Goal: Task Accomplishment & Management: Use online tool/utility

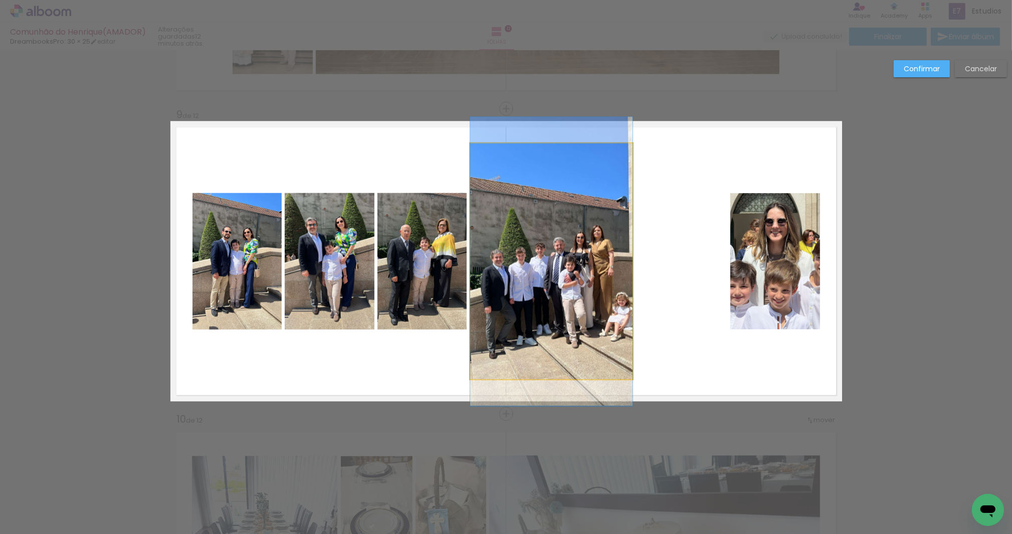
click at [616, 286] on quentale-photo at bounding box center [551, 261] width 162 height 236
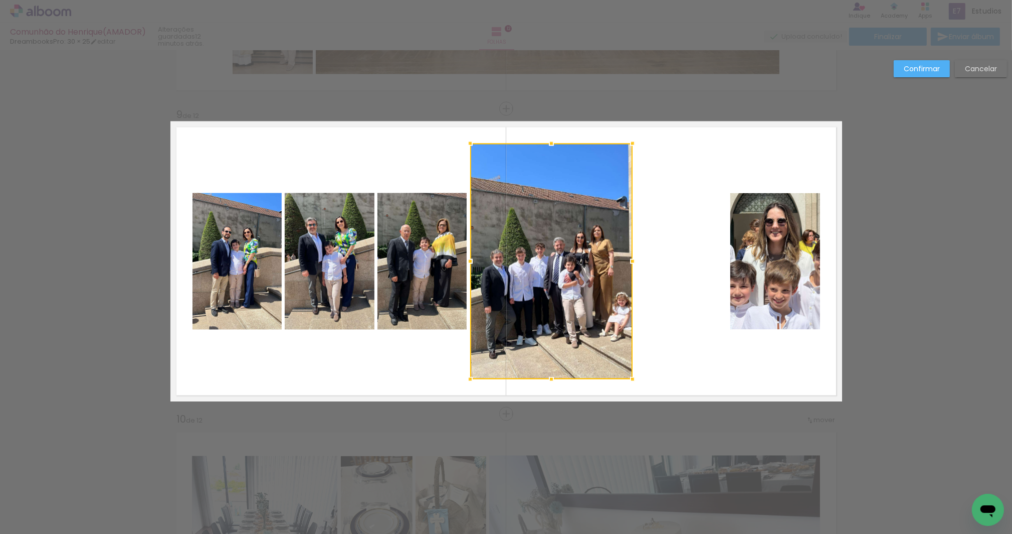
scroll to position [3510, 0]
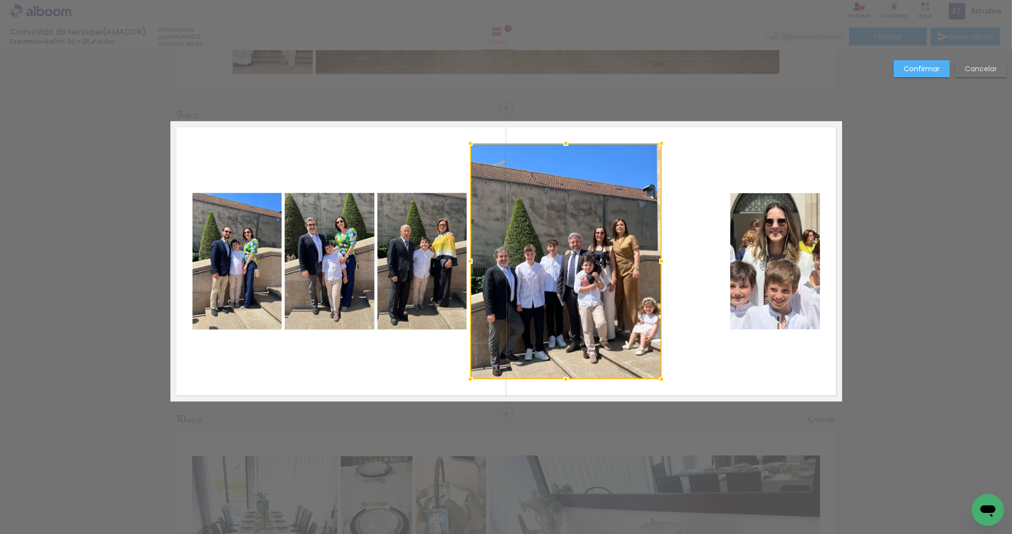
drag, startPoint x: 632, startPoint y: 261, endPoint x: 659, endPoint y: 261, distance: 27.6
click at [659, 261] on div at bounding box center [662, 261] width 20 height 20
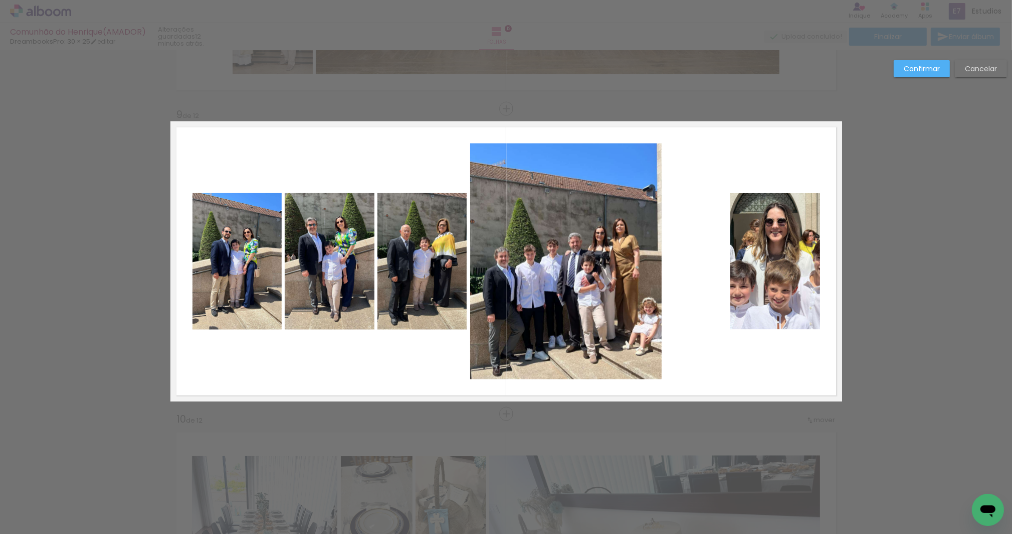
click at [685, 256] on quentale-layouter at bounding box center [506, 261] width 672 height 280
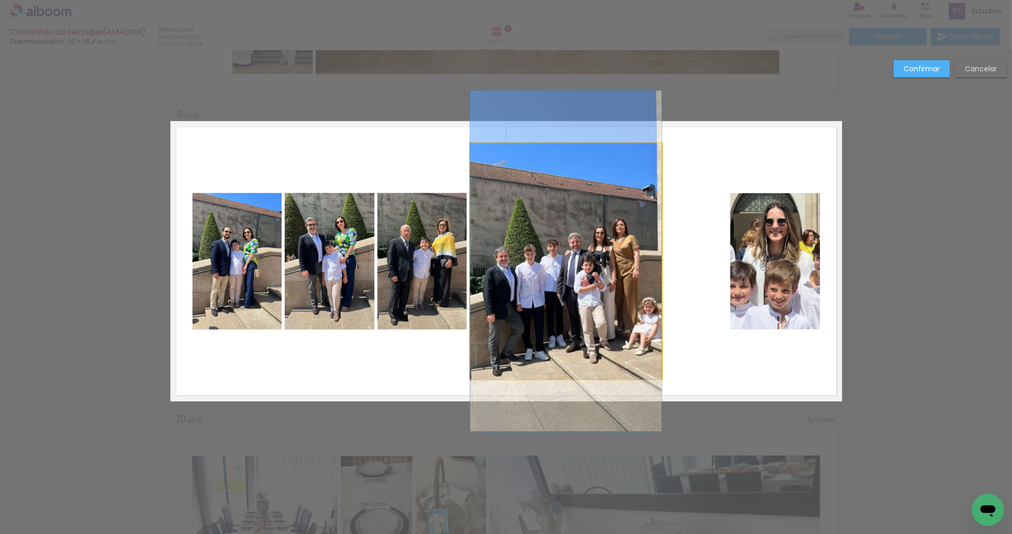
click at [580, 291] on quentale-photo at bounding box center [566, 261] width 192 height 236
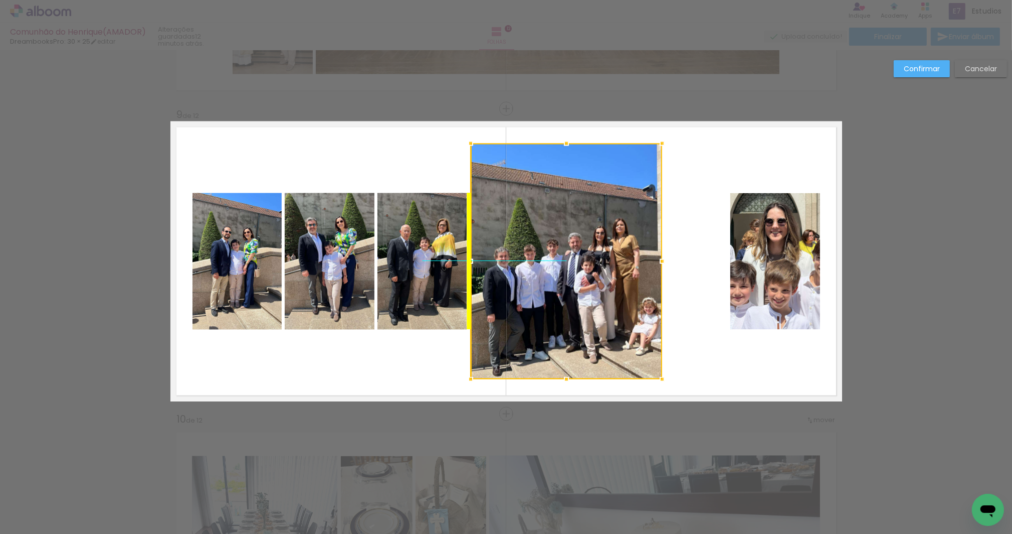
click at [580, 293] on div at bounding box center [567, 261] width 192 height 236
click at [678, 294] on quentale-layouter at bounding box center [506, 261] width 672 height 280
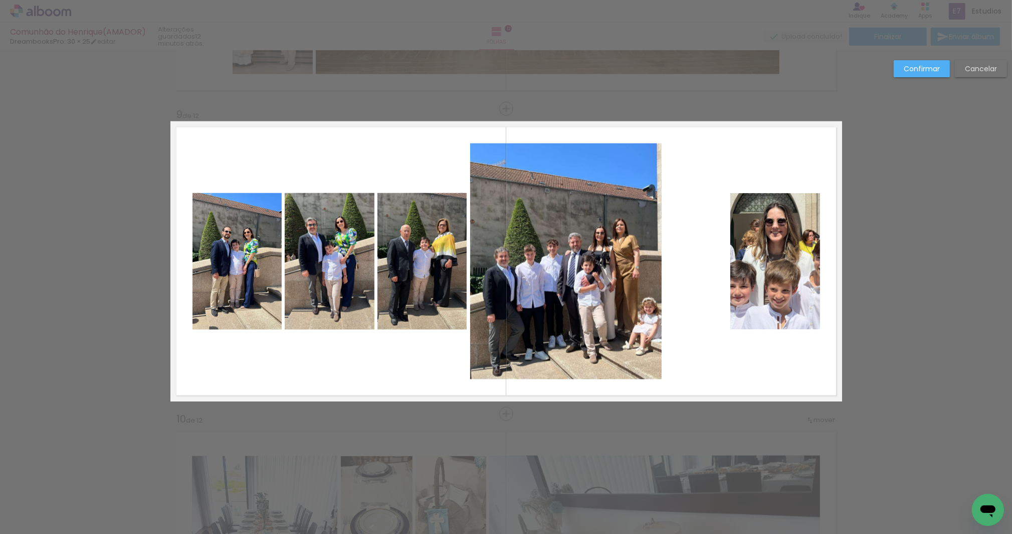
click at [668, 311] on quentale-layouter at bounding box center [506, 261] width 672 height 280
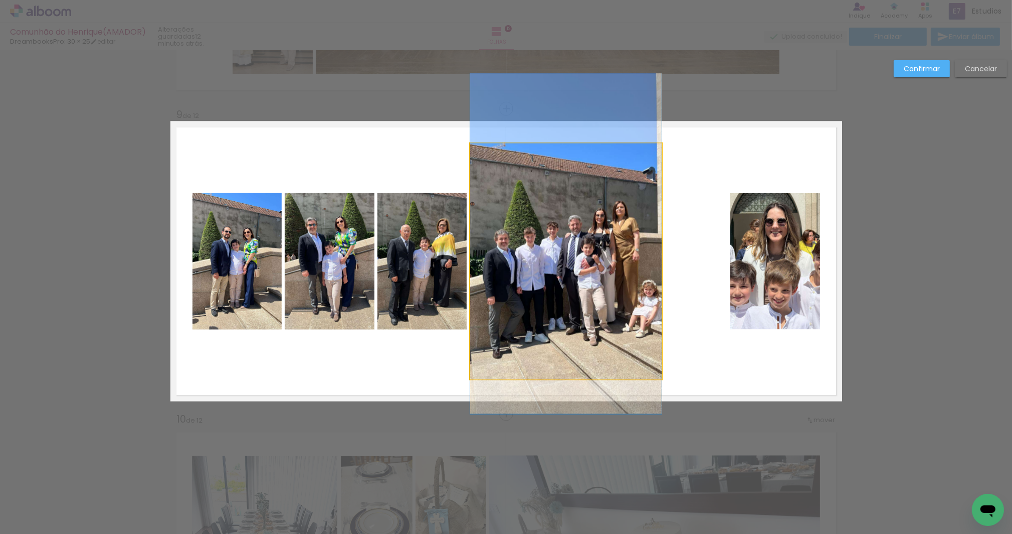
drag, startPoint x: 602, startPoint y: 311, endPoint x: 602, endPoint y: 294, distance: 17.6
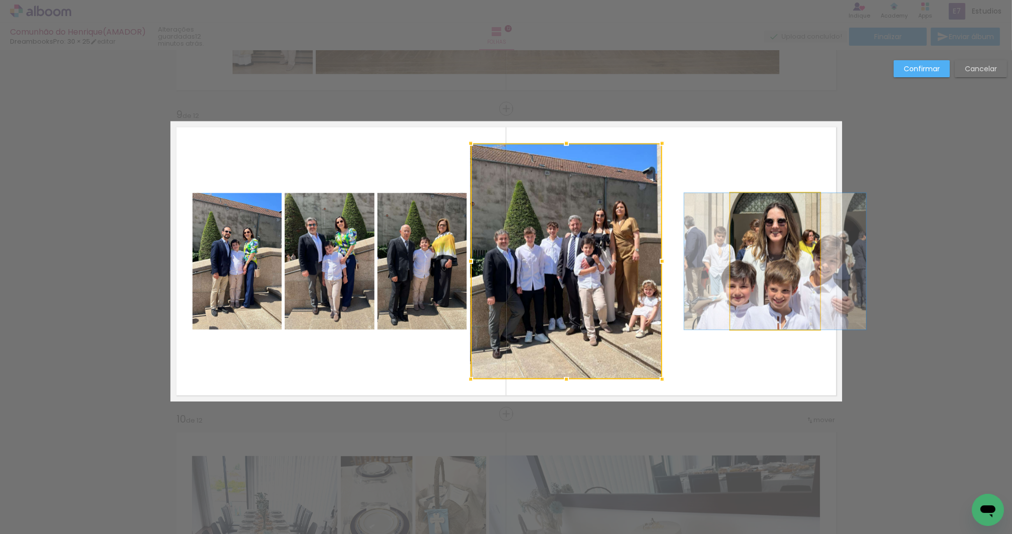
click at [745, 281] on quentale-photo at bounding box center [776, 261] width 90 height 136
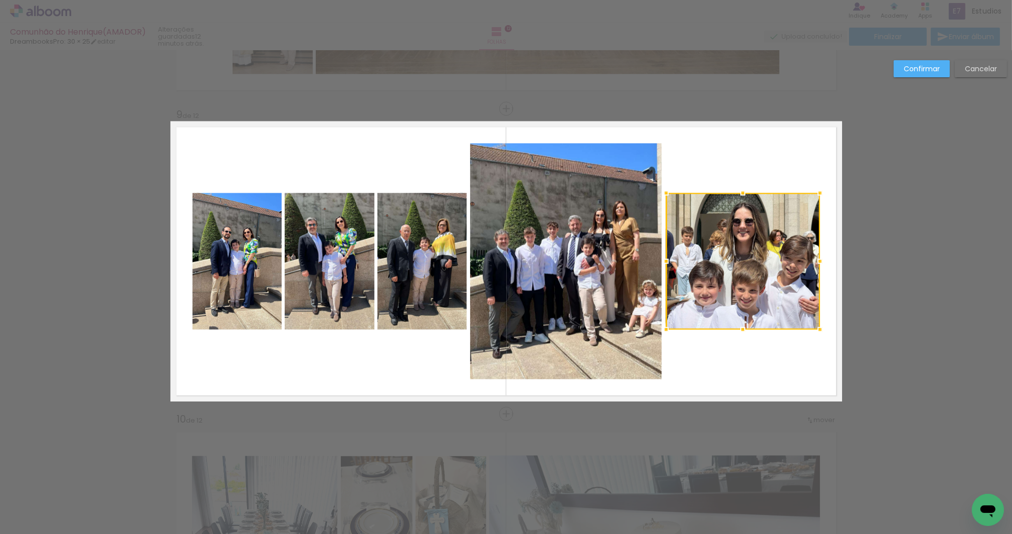
drag, startPoint x: 728, startPoint y: 260, endPoint x: 663, endPoint y: 261, distance: 64.7
click at [663, 261] on div at bounding box center [666, 261] width 20 height 20
click at [779, 292] on quentale-photo at bounding box center [743, 261] width 154 height 136
click at [776, 299] on div at bounding box center [742, 261] width 154 height 136
click at [823, 281] on quentale-layouter at bounding box center [506, 261] width 672 height 280
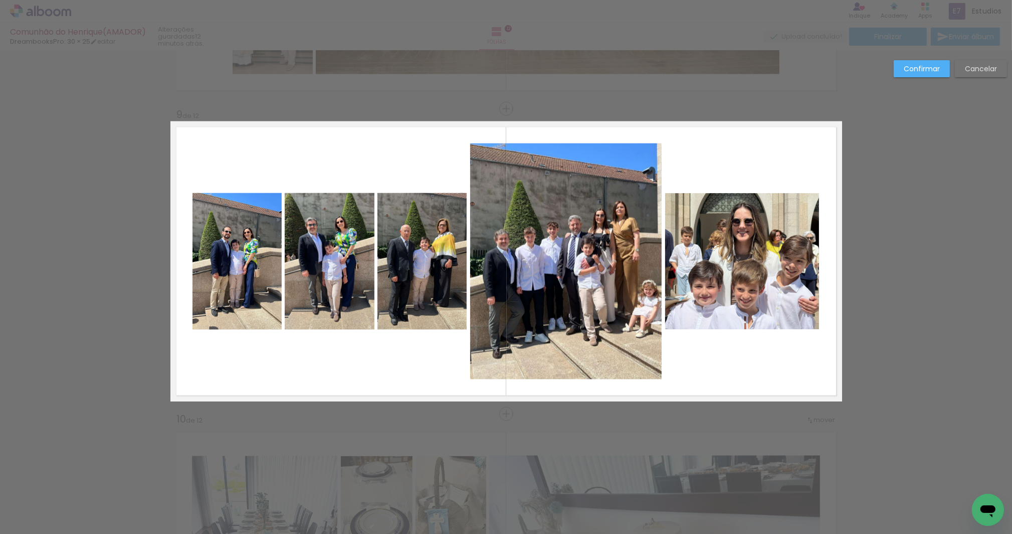
click at [810, 262] on quentale-photo at bounding box center [742, 261] width 154 height 136
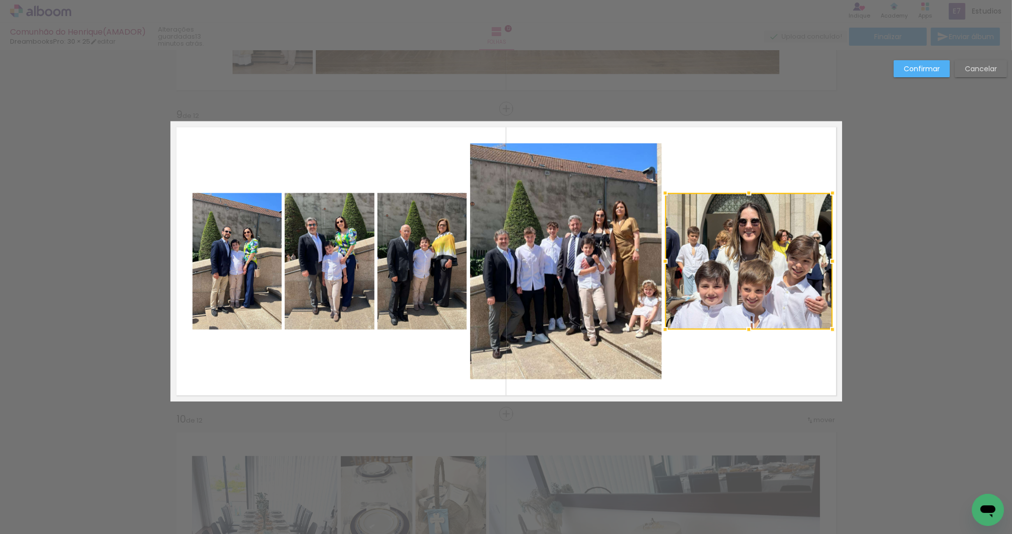
drag, startPoint x: 818, startPoint y: 262, endPoint x: 831, endPoint y: 261, distance: 12.6
click at [831, 261] on div at bounding box center [833, 261] width 20 height 20
click at [0, 0] on slot "Confirmar" at bounding box center [0, 0] width 0 height 0
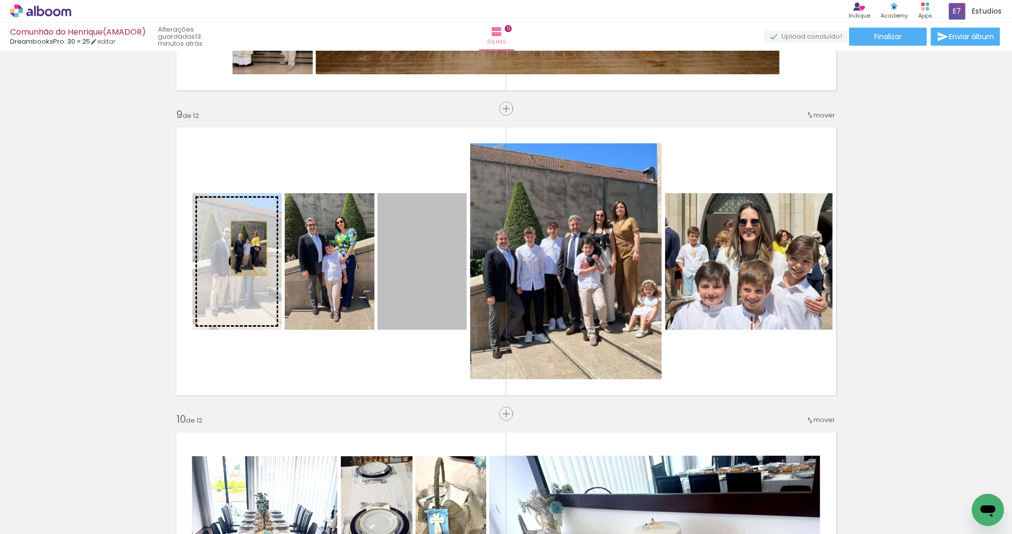
drag, startPoint x: 433, startPoint y: 249, endPoint x: 246, endPoint y: 248, distance: 186.5
click at [0, 0] on slot at bounding box center [0, 0] width 0 height 0
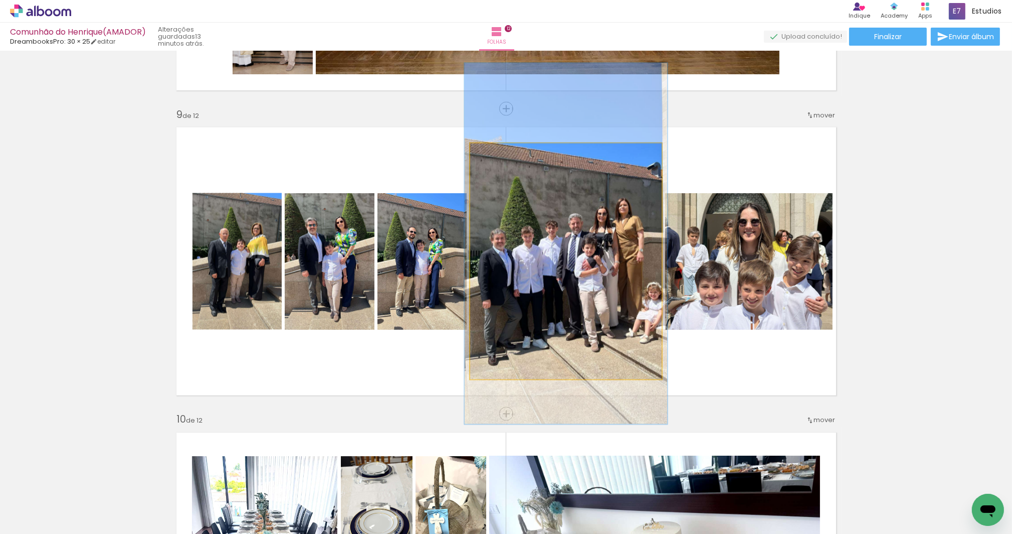
drag, startPoint x: 491, startPoint y: 154, endPoint x: 514, endPoint y: 170, distance: 27.7
type paper-slider "106"
click at [492, 153] on div at bounding box center [495, 153] width 9 height 9
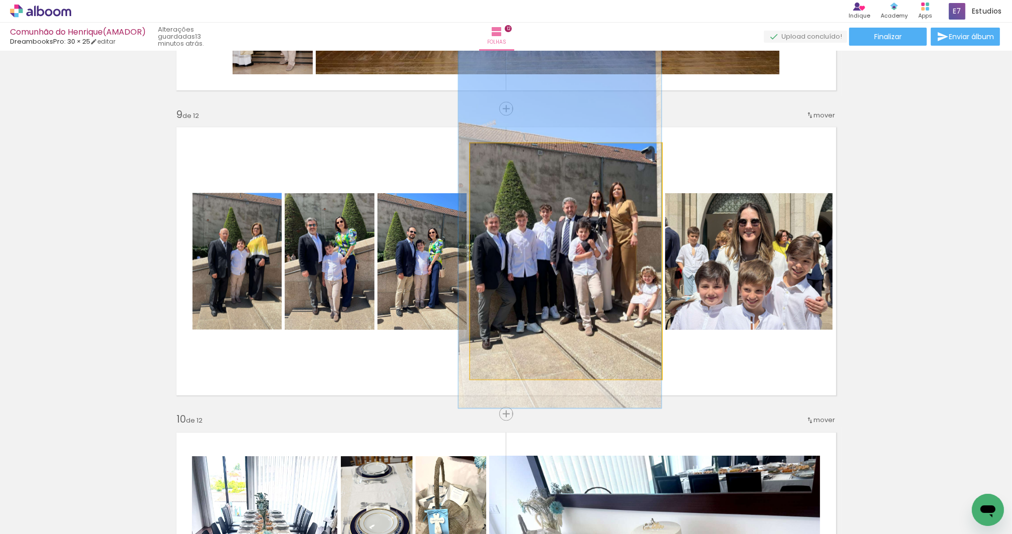
drag, startPoint x: 551, startPoint y: 228, endPoint x: 545, endPoint y: 212, distance: 17.3
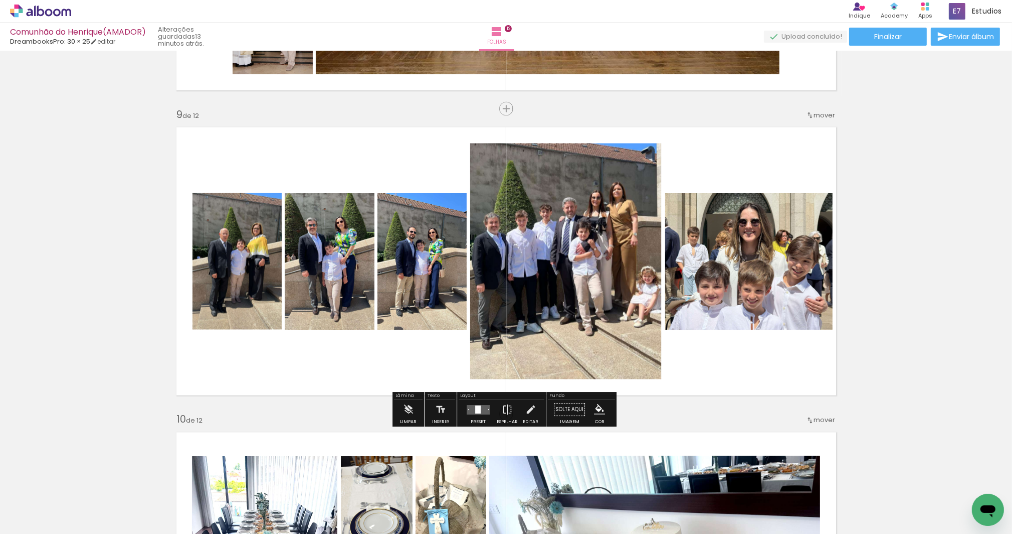
click at [715, 143] on quentale-layouter at bounding box center [506, 261] width 672 height 280
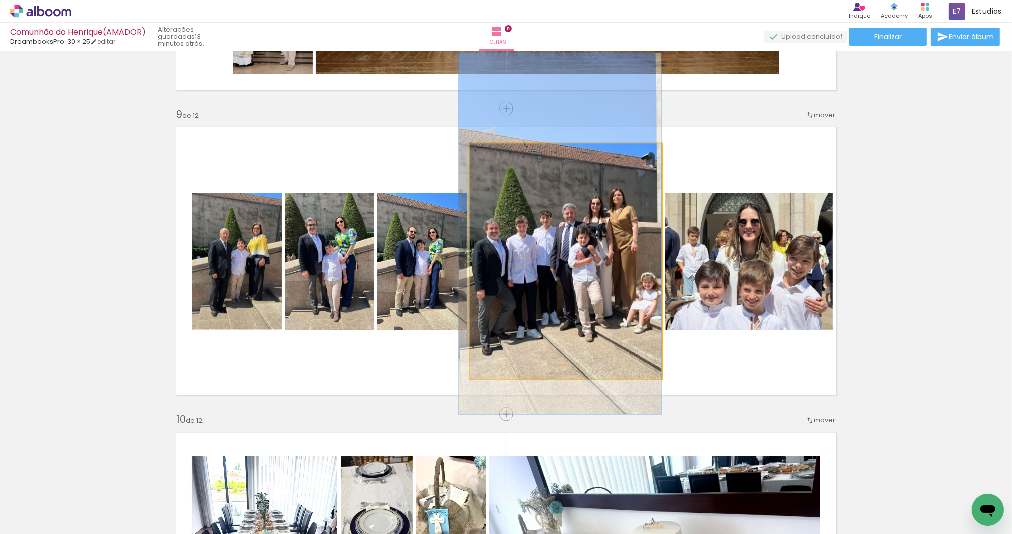
drag, startPoint x: 562, startPoint y: 226, endPoint x: 562, endPoint y: 232, distance: 6.0
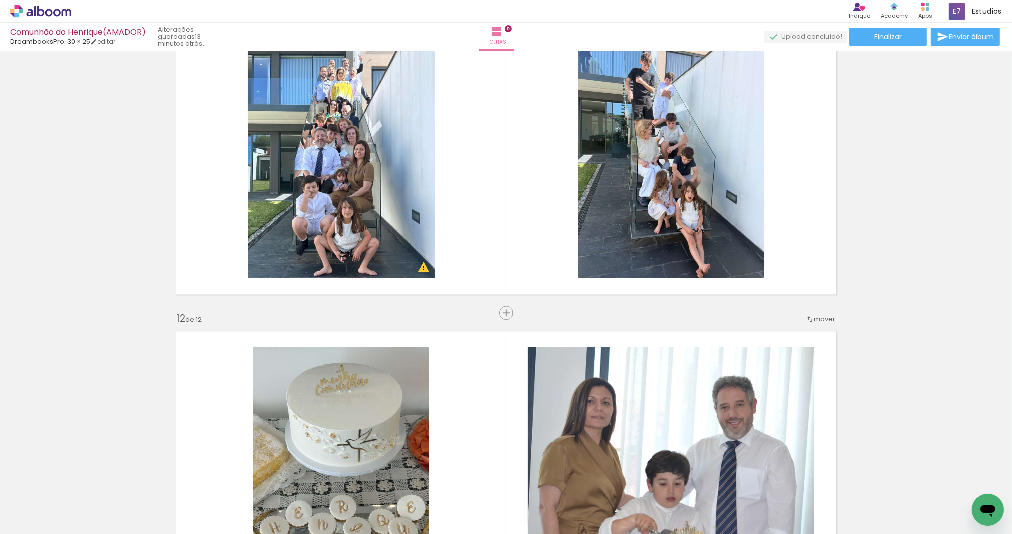
scroll to position [3117, 0]
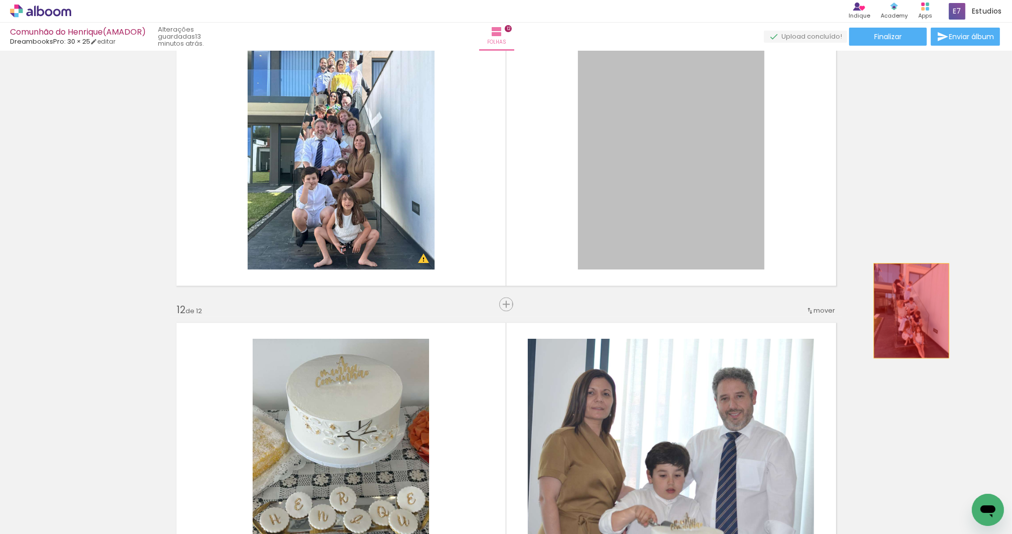
drag, startPoint x: 684, startPoint y: 208, endPoint x: 910, endPoint y: 313, distance: 249.0
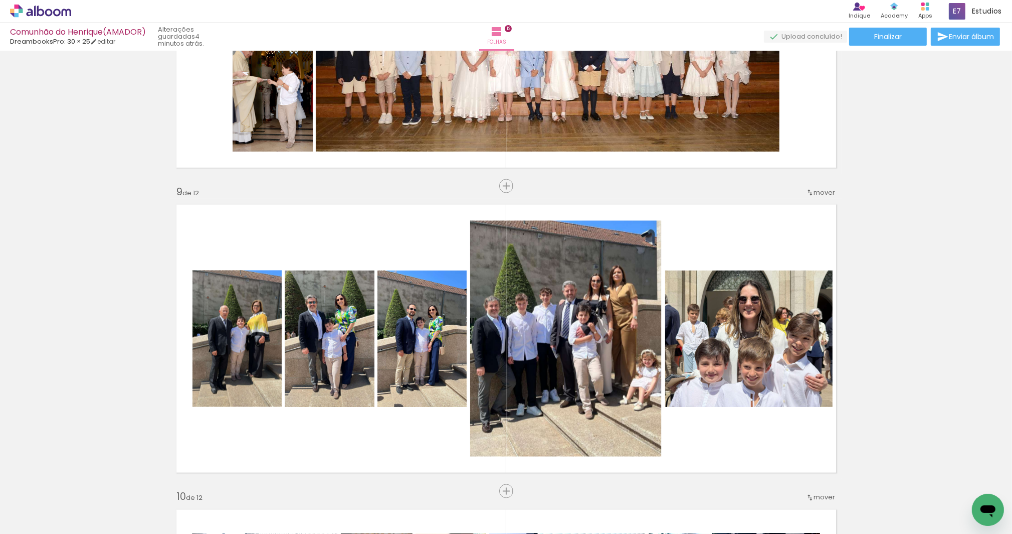
scroll to position [2328, 0]
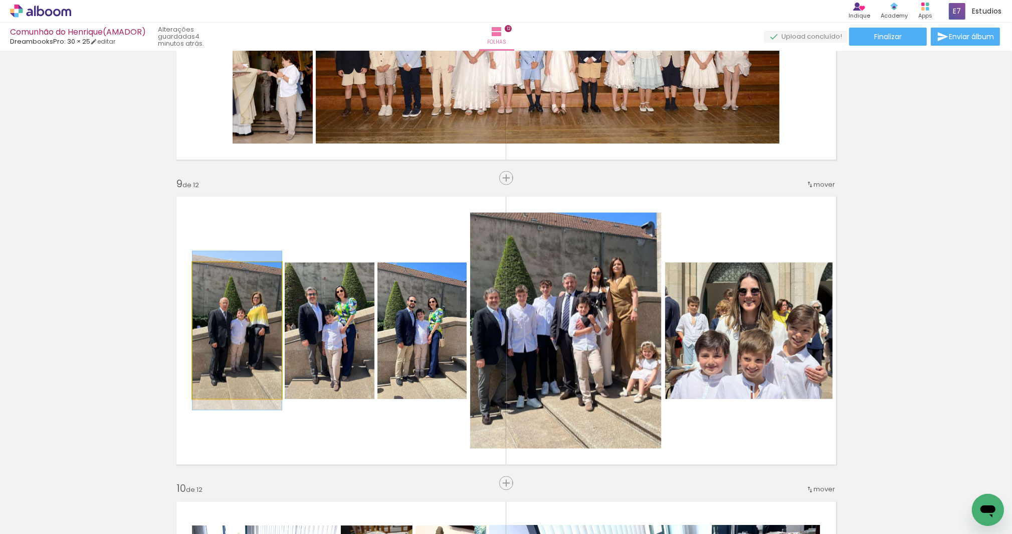
click at [236, 337] on quentale-photo at bounding box center [237, 330] width 89 height 136
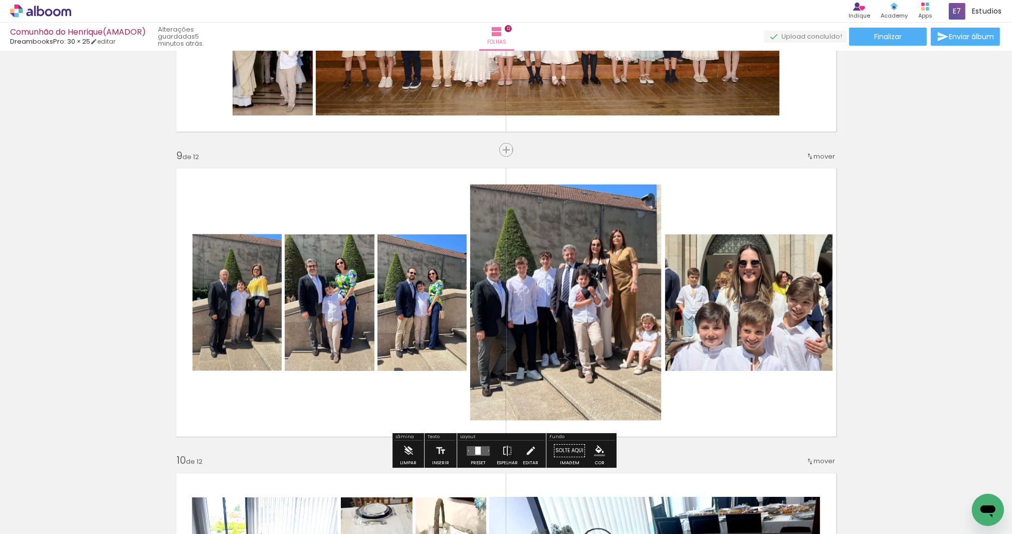
scroll to position [2451, 0]
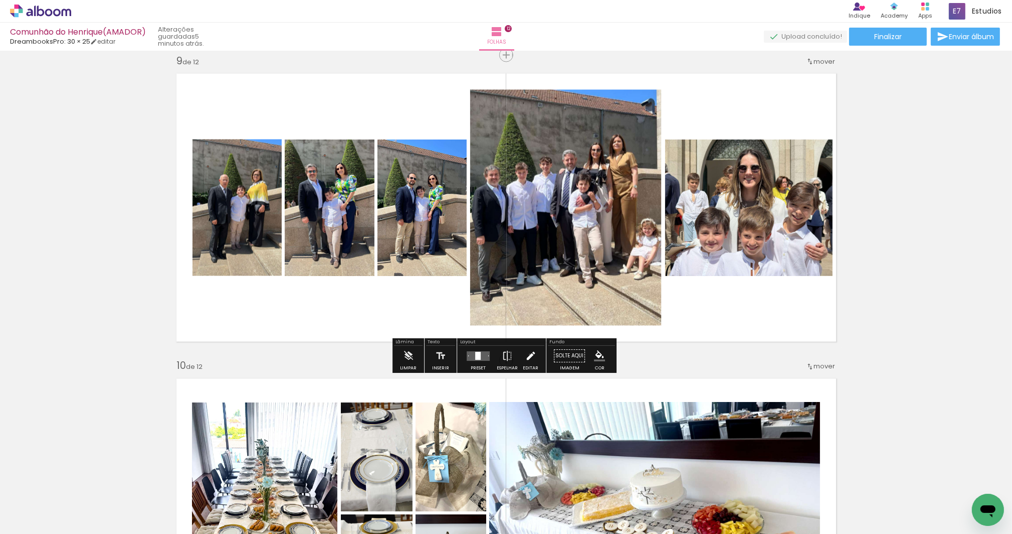
click at [528, 354] on iron-icon at bounding box center [531, 356] width 11 height 20
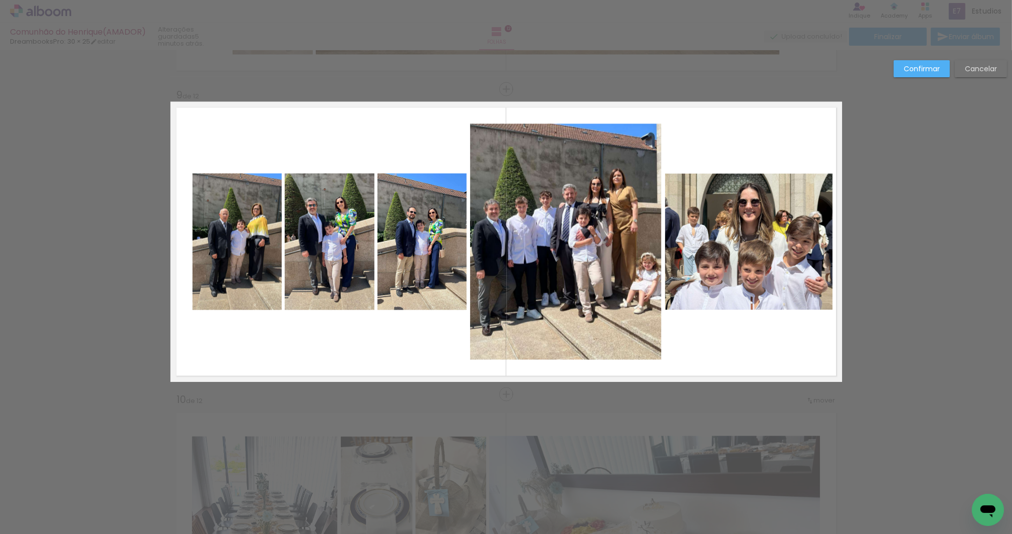
scroll to position [2398, 0]
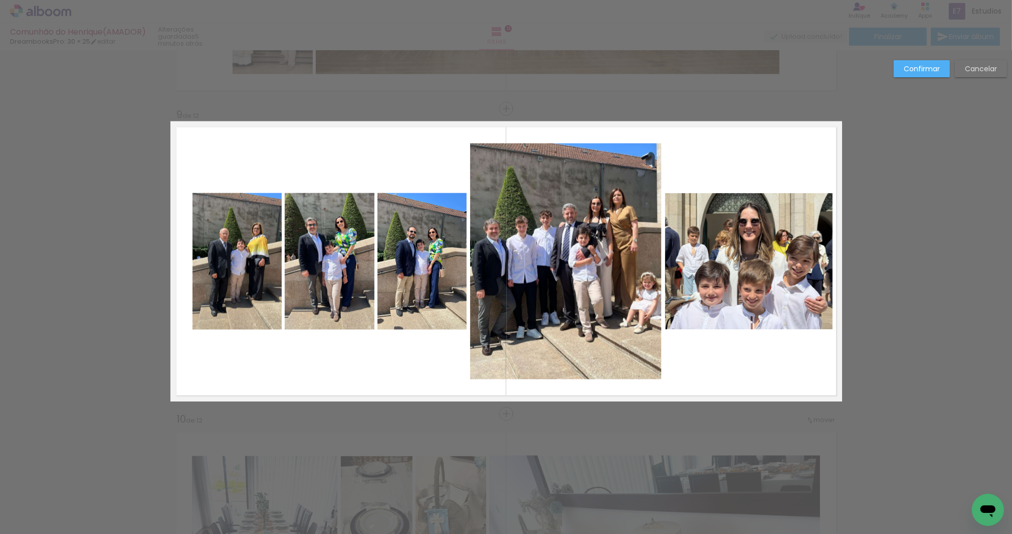
click at [250, 281] on quentale-photo at bounding box center [237, 261] width 89 height 136
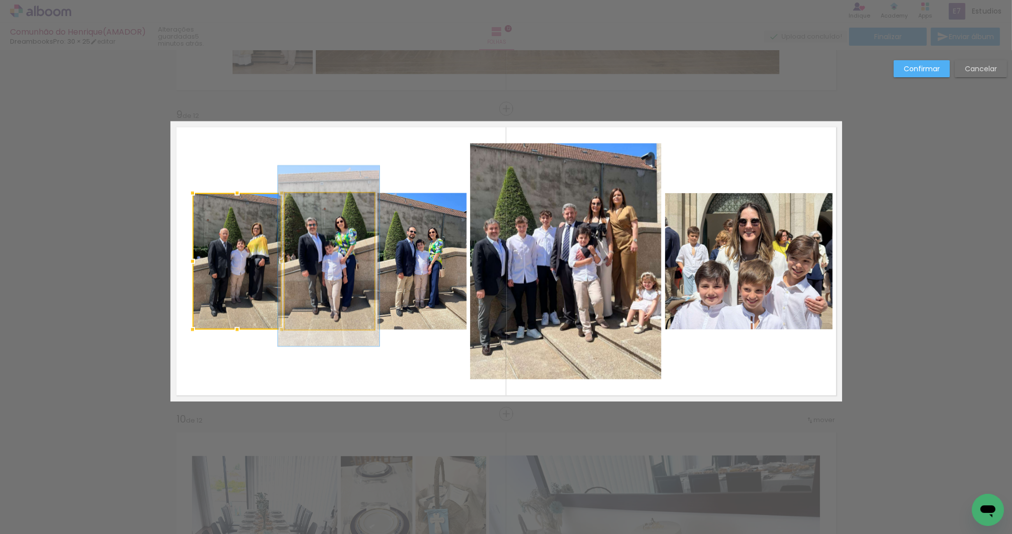
click at [324, 277] on quentale-photo at bounding box center [330, 261] width 90 height 136
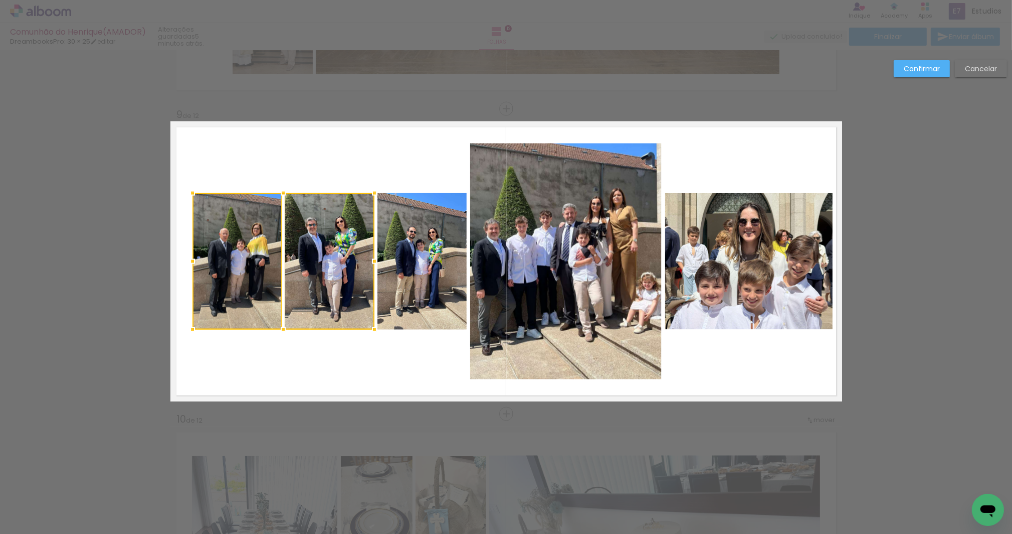
click at [399, 279] on quentale-photo at bounding box center [422, 261] width 89 height 136
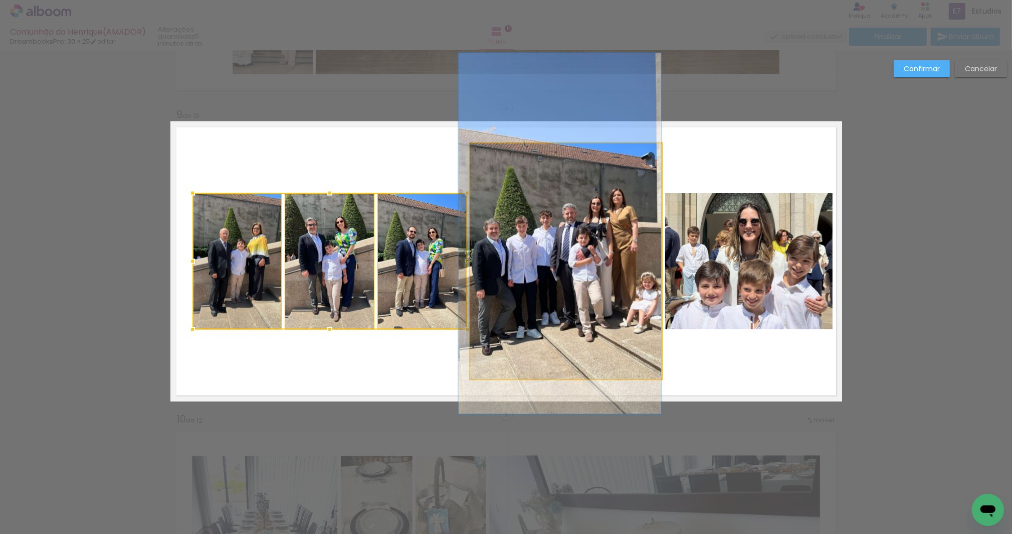
click at [543, 290] on quentale-photo at bounding box center [566, 261] width 192 height 236
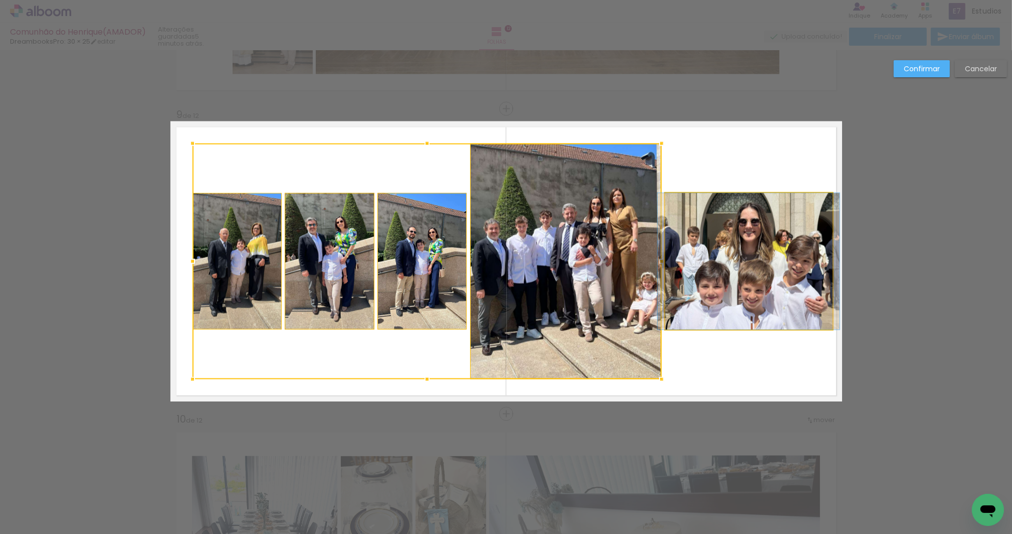
click at [736, 317] on quentale-photo at bounding box center [748, 261] width 167 height 136
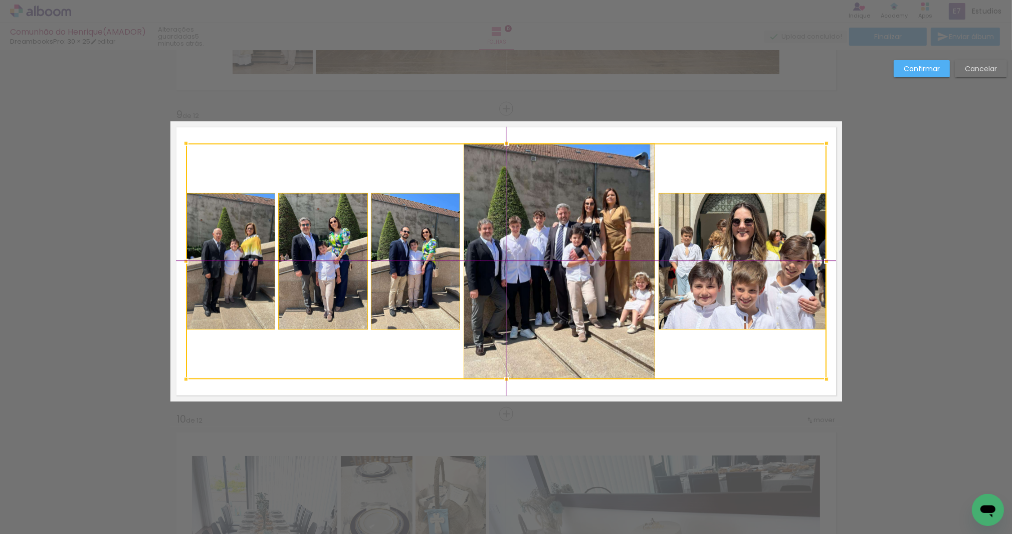
drag, startPoint x: 596, startPoint y: 311, endPoint x: 591, endPoint y: 312, distance: 5.6
click at [591, 312] on div at bounding box center [506, 261] width 641 height 236
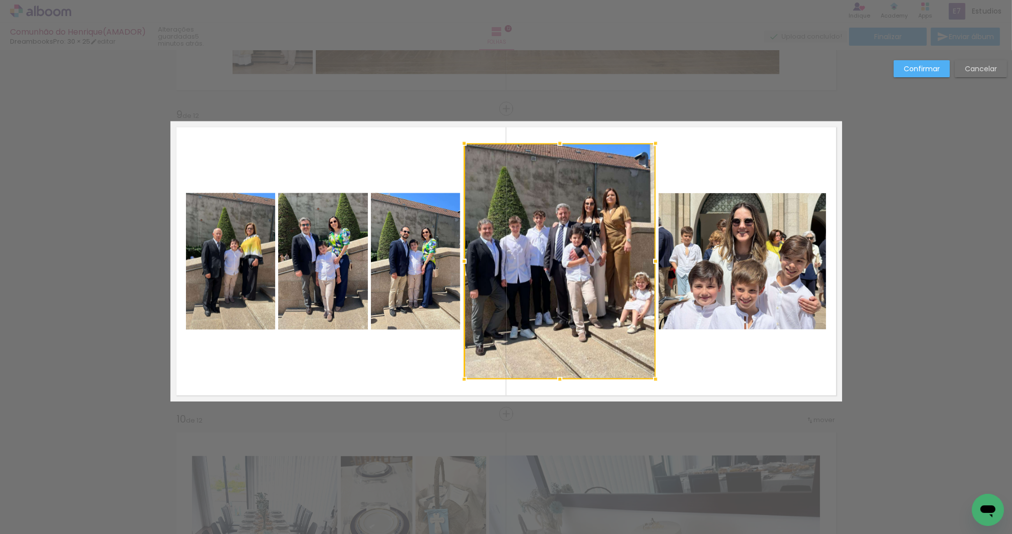
click at [762, 155] on quentale-layouter at bounding box center [506, 261] width 672 height 280
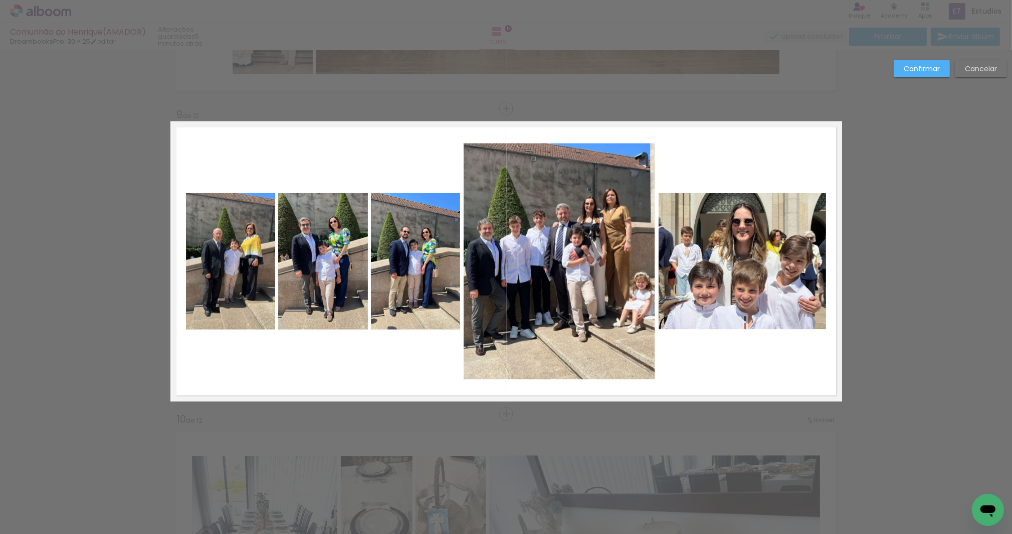
click at [0, 0] on slot "Confirmar" at bounding box center [0, 0] width 0 height 0
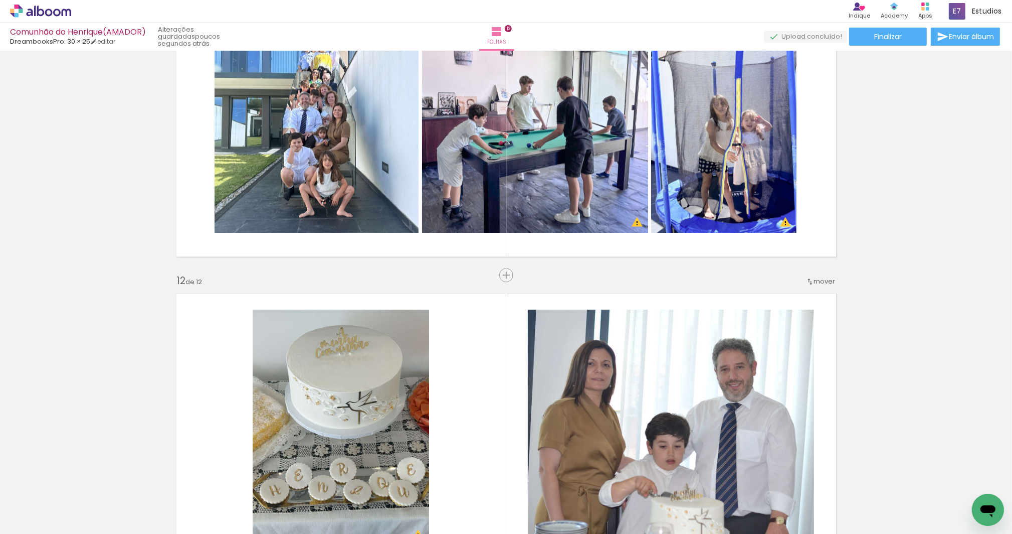
scroll to position [3170, 0]
